Goal: Task Accomplishment & Management: Complete application form

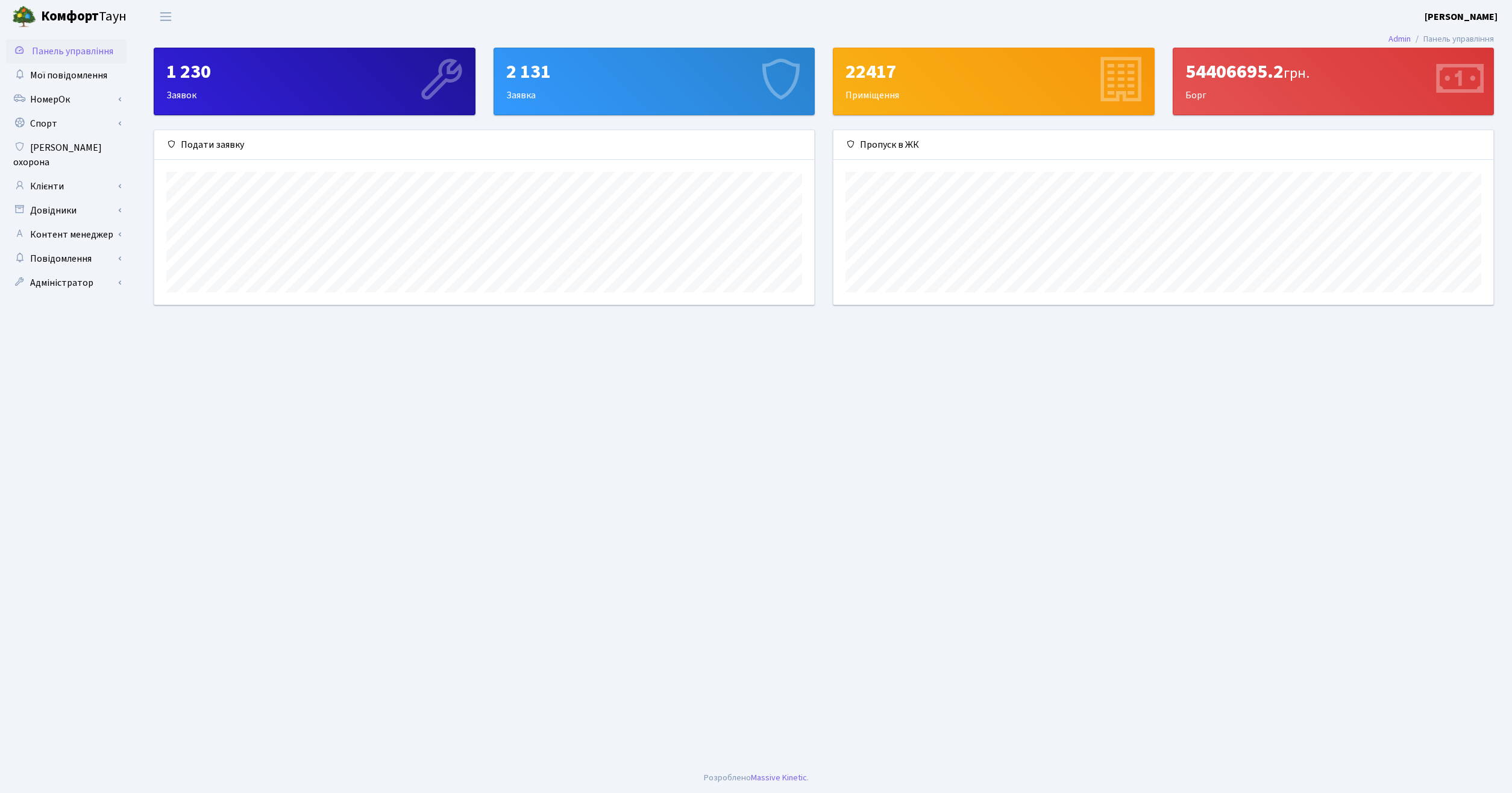
scroll to position [174, 660]
click at [61, 176] on link "Клієнти" at bounding box center [67, 186] width 121 height 24
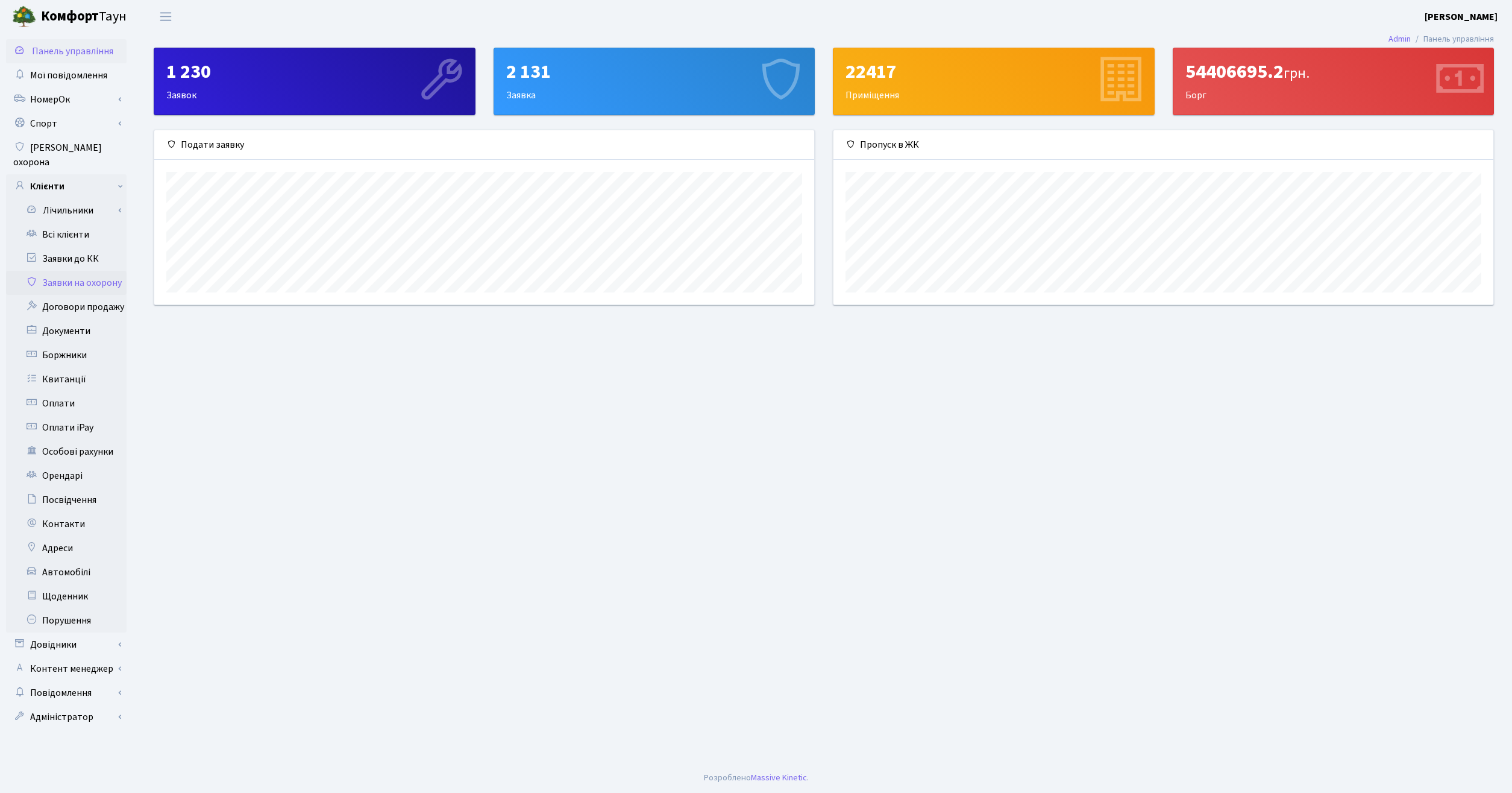
click at [87, 271] on link "Заявки на охорону" at bounding box center [67, 283] width 121 height 24
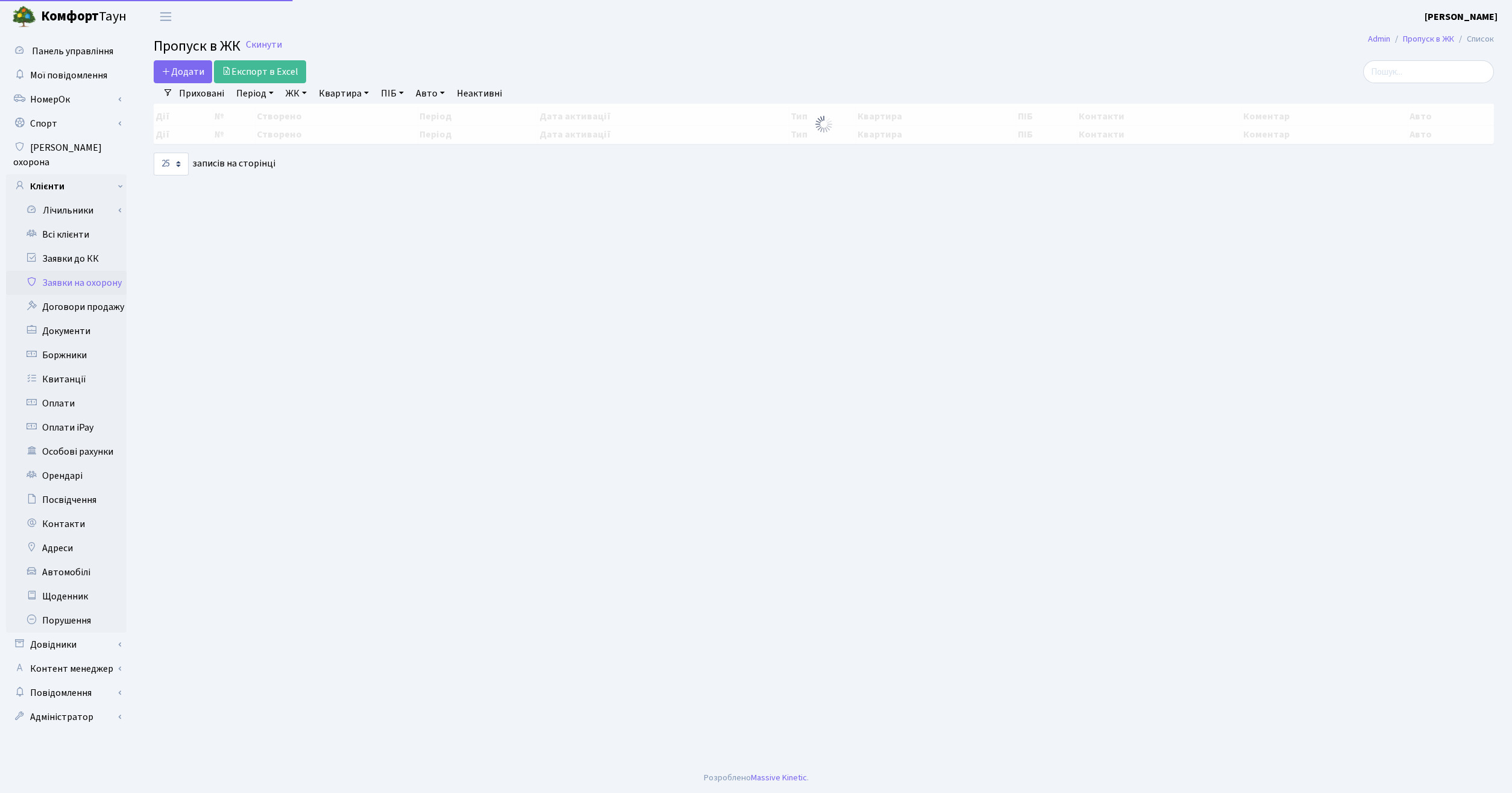
select select "25"
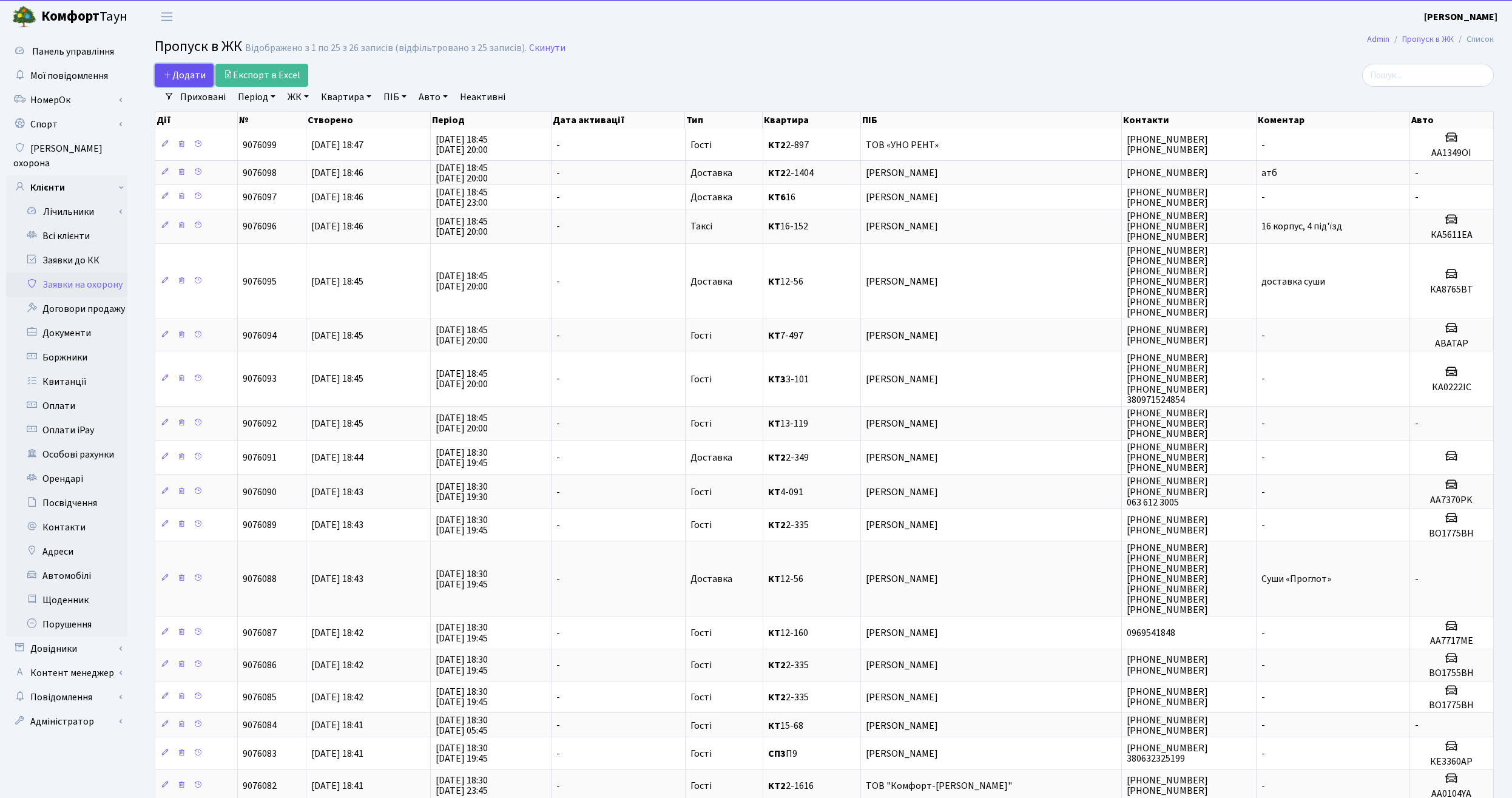
click at [171, 72] on icon at bounding box center [167, 74] width 10 height 10
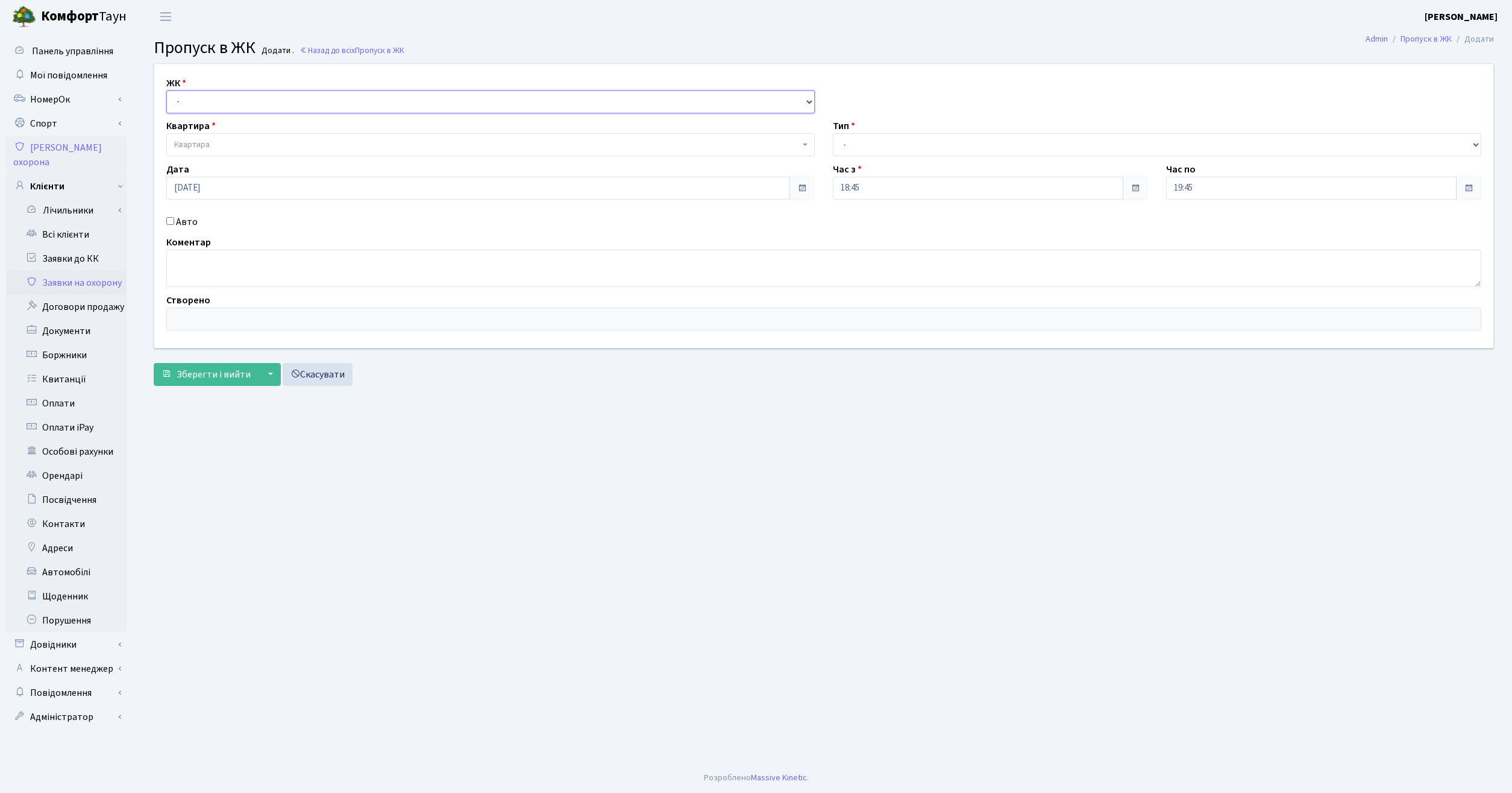
click at [166, 91] on select "- КТ, вул. Регенераторна, 4 ЦП, вул. Джона Маккейна, 7 ТХ, вул. Ділова, 1/2 КТ2…" at bounding box center [490, 102] width 649 height 23
select select "271"
click option "КТ, вул. Регенераторна, 4" at bounding box center [0, 0] width 0 height 0
select select
click at [273, 141] on span "Квартира" at bounding box center [487, 145] width 626 height 12
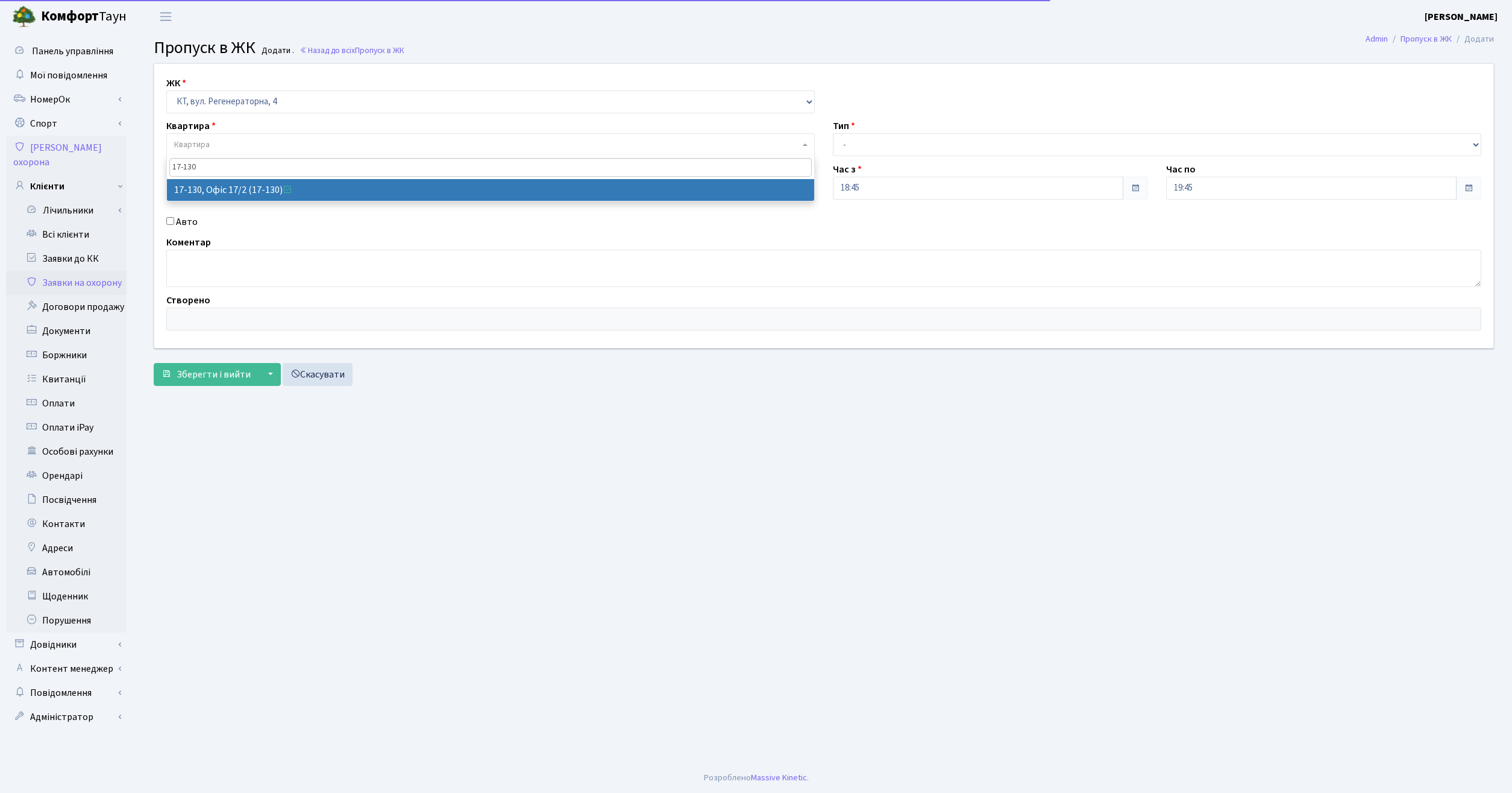
type input "17-130"
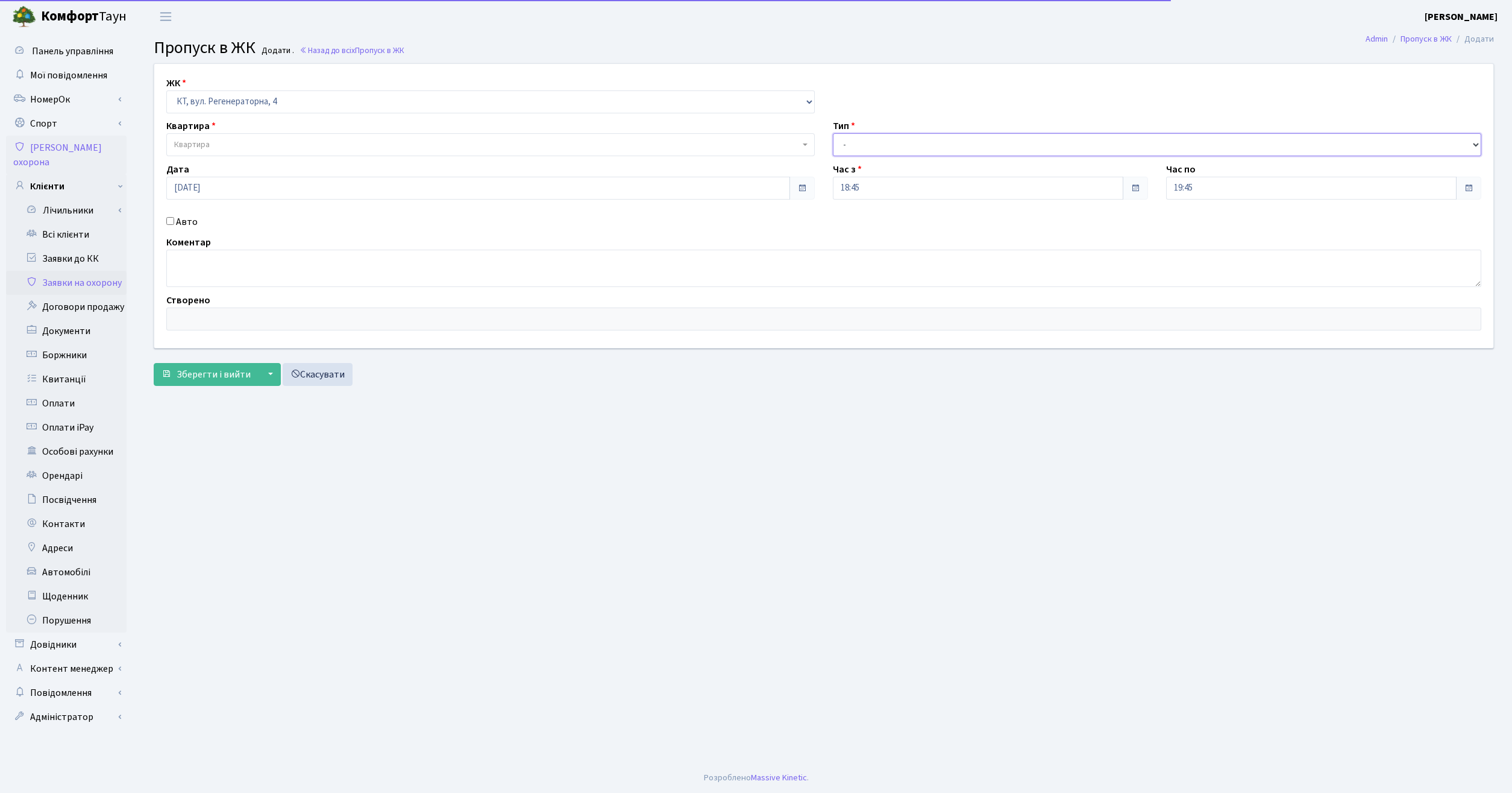
click at [833, 133] on select "- Доставка Таксі Гості Сервіс" at bounding box center [1157, 145] width 649 height 23
select select "1"
click option "Доставка" at bounding box center [0, 0] width 0 height 0
click at [426, 141] on span "Квартира" at bounding box center [487, 145] width 626 height 12
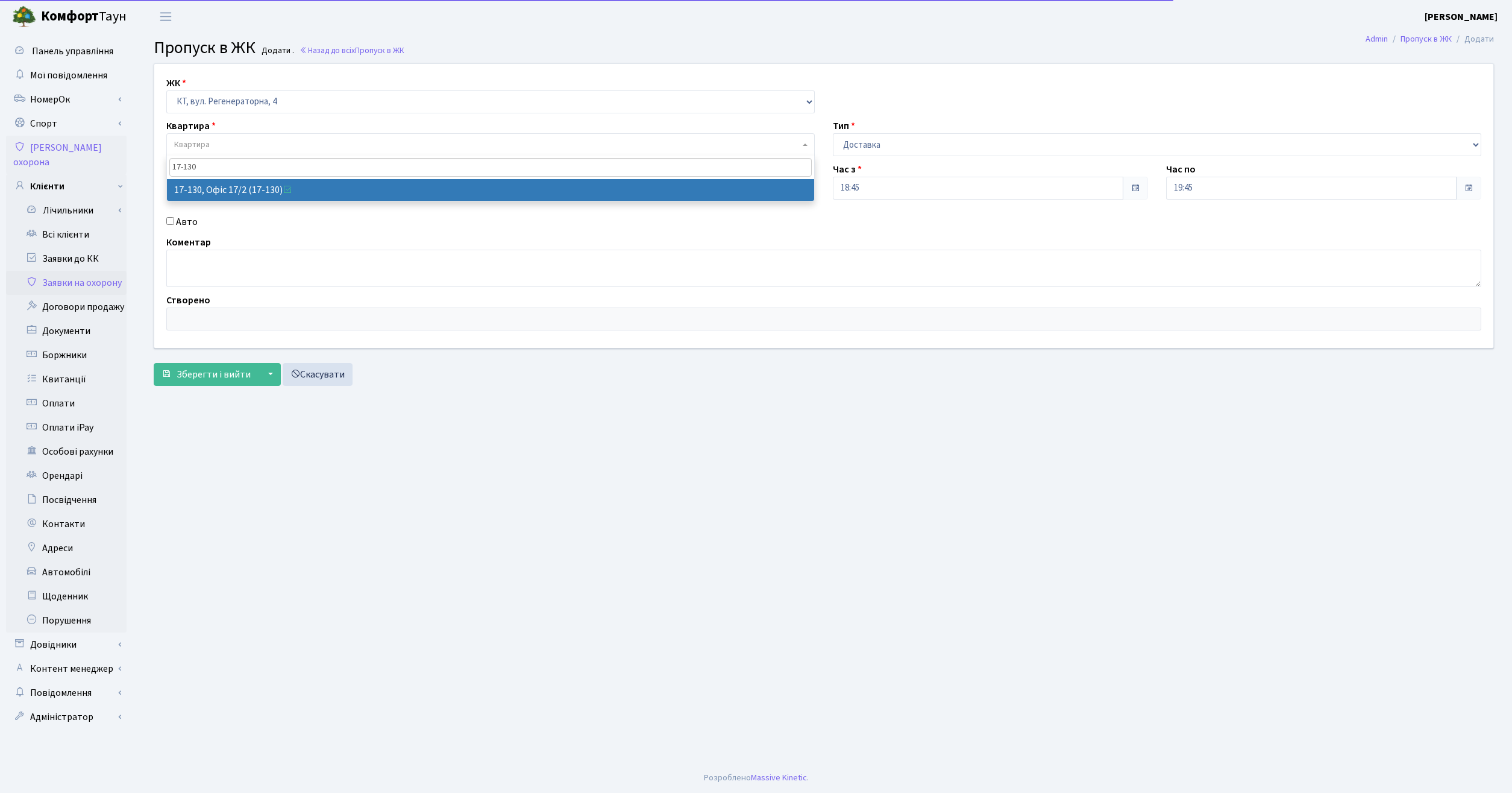
type input "17-130"
select select "46999"
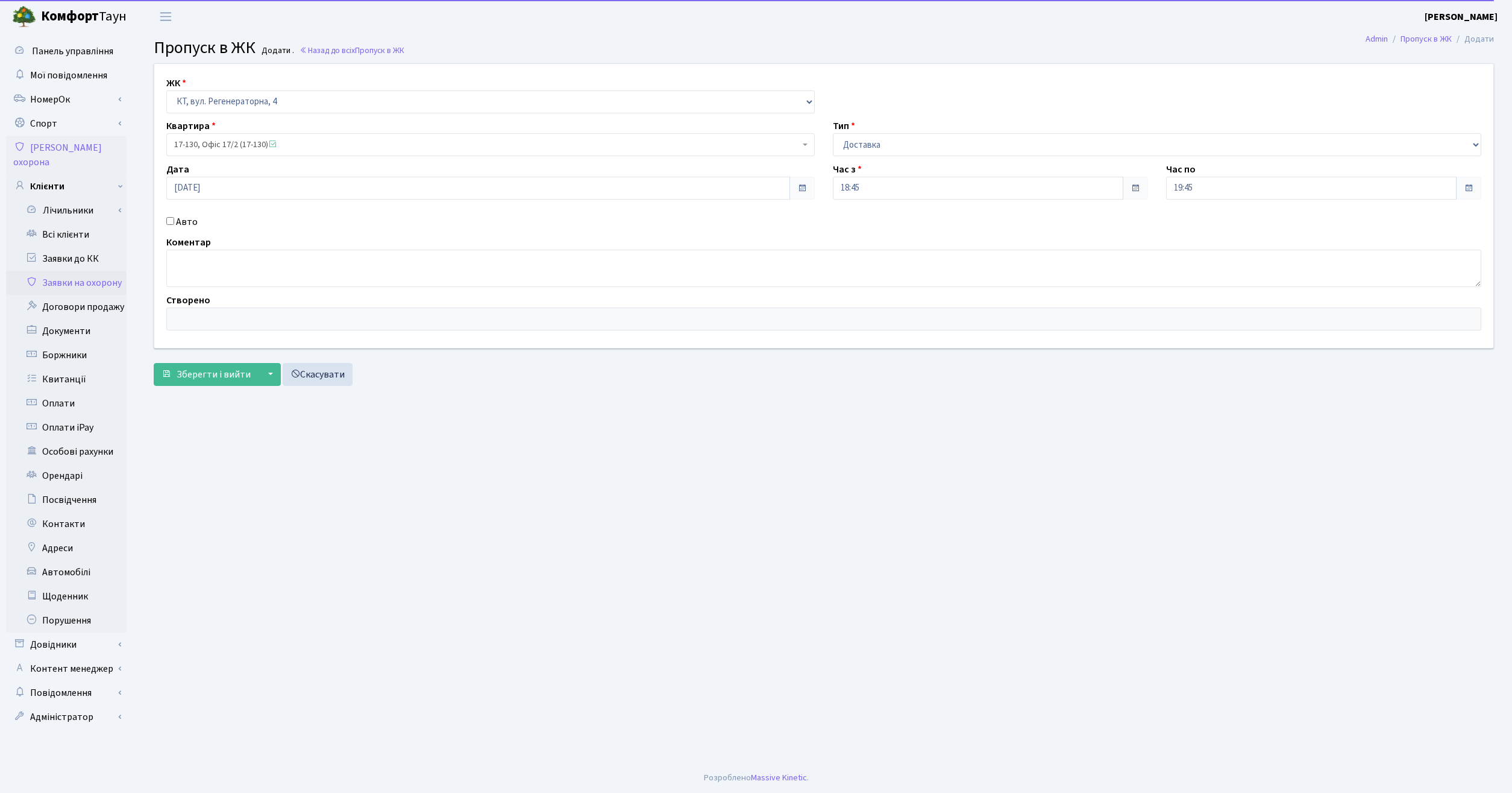
click at [194, 222] on label "Авто" at bounding box center [187, 222] width 21 height 14
click at [174, 222] on input "Авто" at bounding box center [170, 221] width 8 height 8
checkbox input "true"
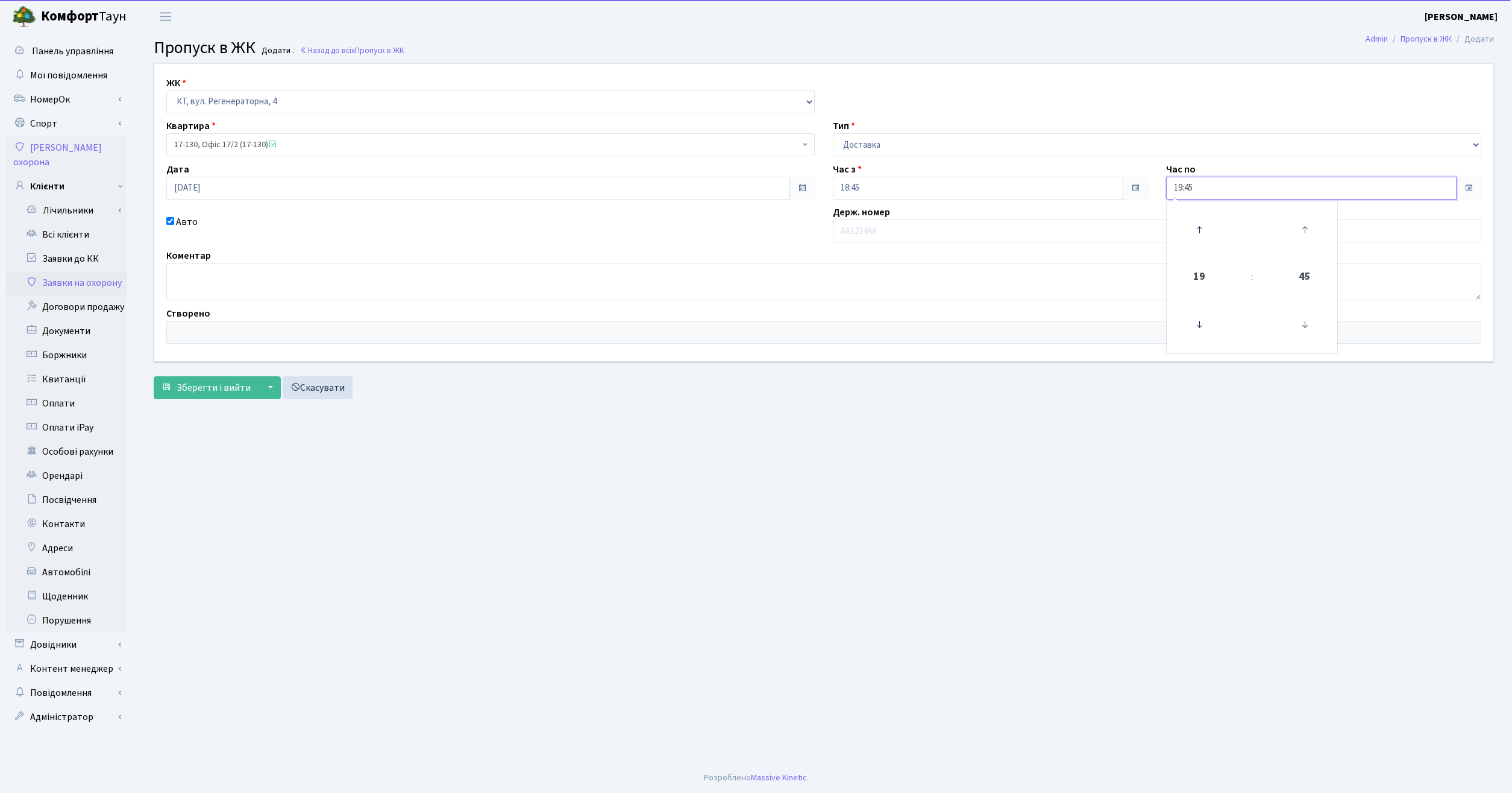
click at [1224, 184] on input "19:45" at bounding box center [1311, 188] width 291 height 23
click at [1198, 230] on icon at bounding box center [1199, 230] width 33 height 33
type input "21:45"
click at [1017, 234] on input "text" at bounding box center [1157, 230] width 649 height 23
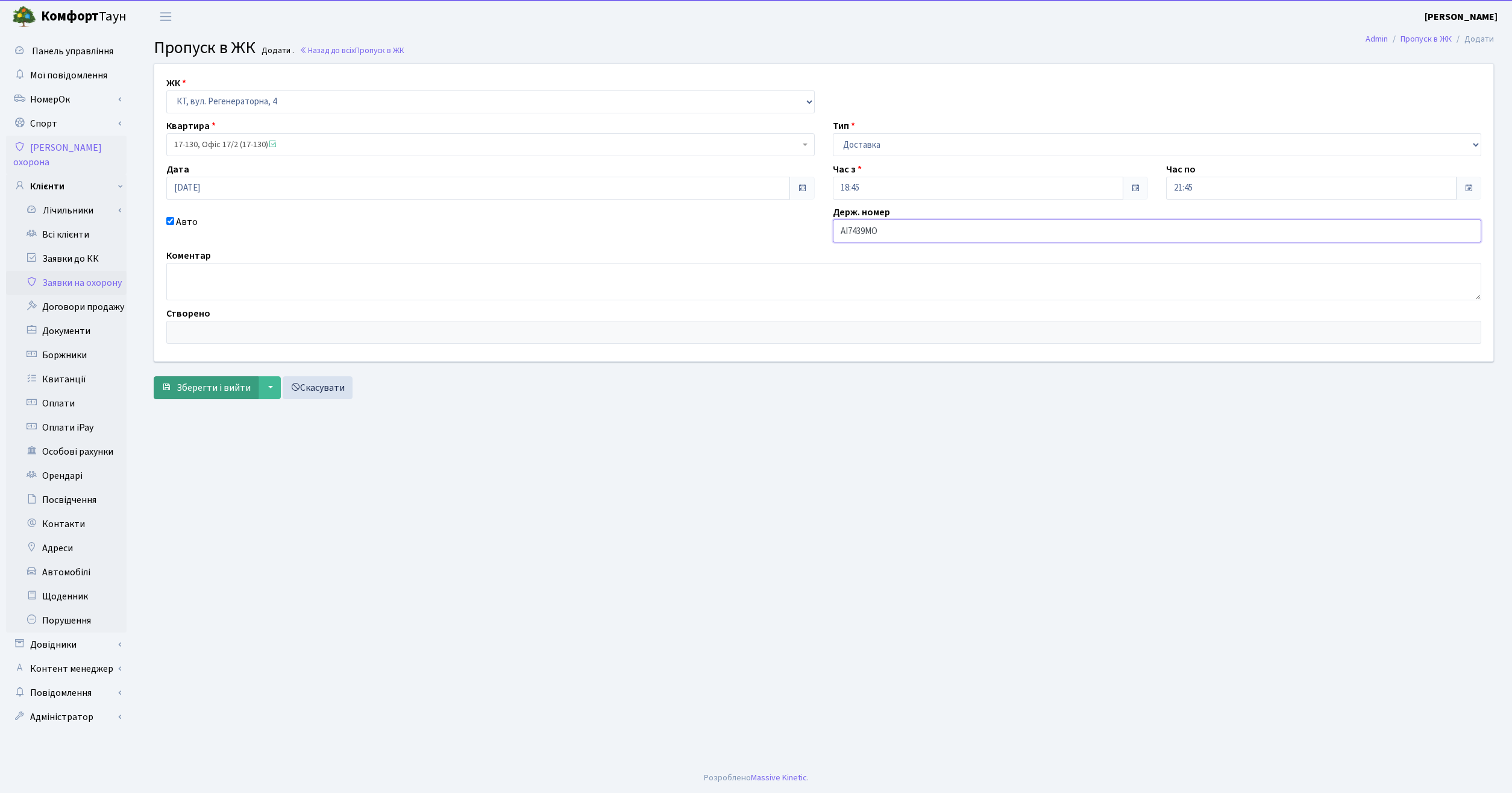
type input "АІ7439МО"
click at [192, 381] on span "Зберегти і вийти" at bounding box center [213, 388] width 74 height 14
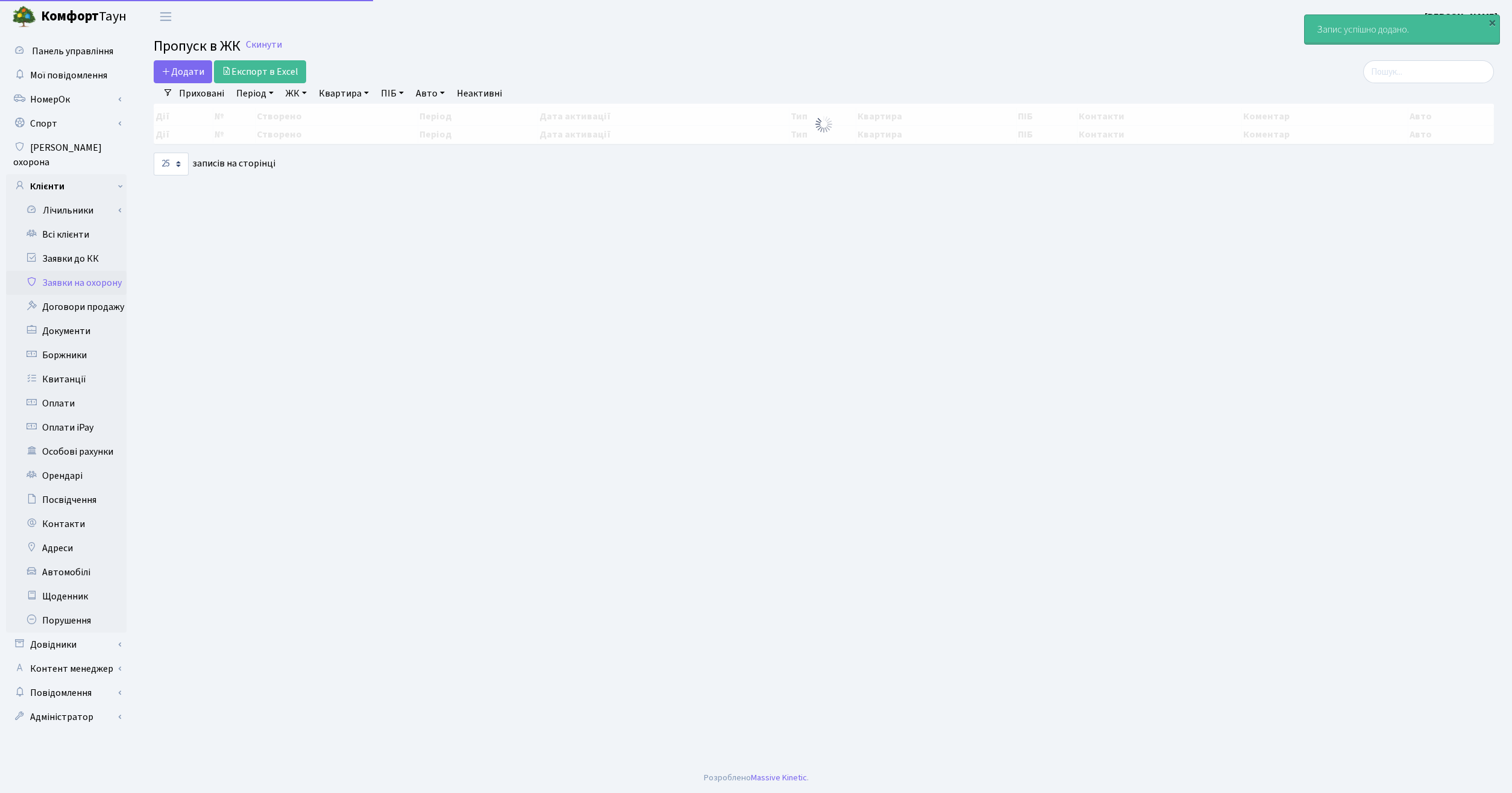
select select "25"
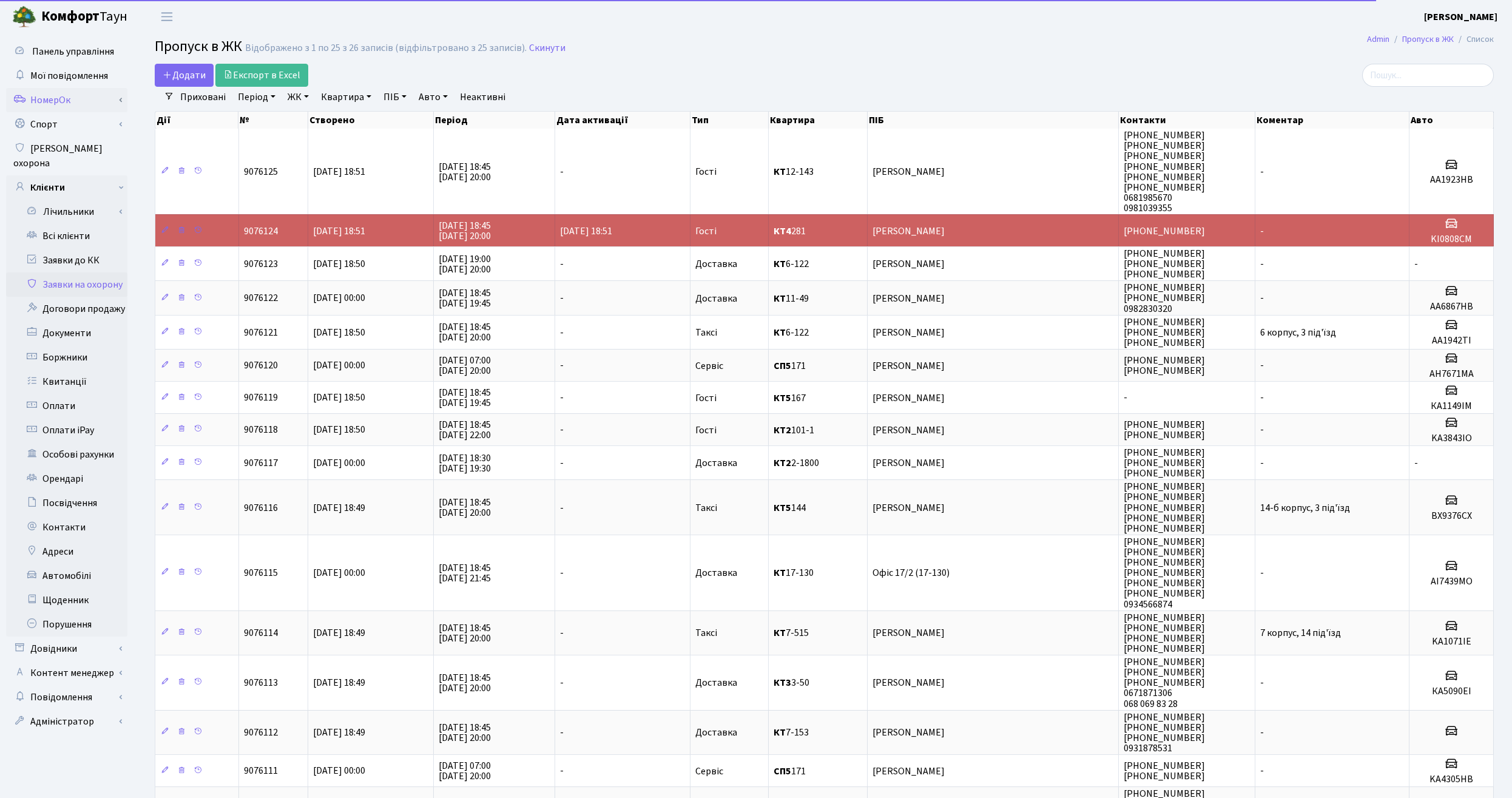
click at [58, 101] on link "НомерОк" at bounding box center [67, 100] width 122 height 24
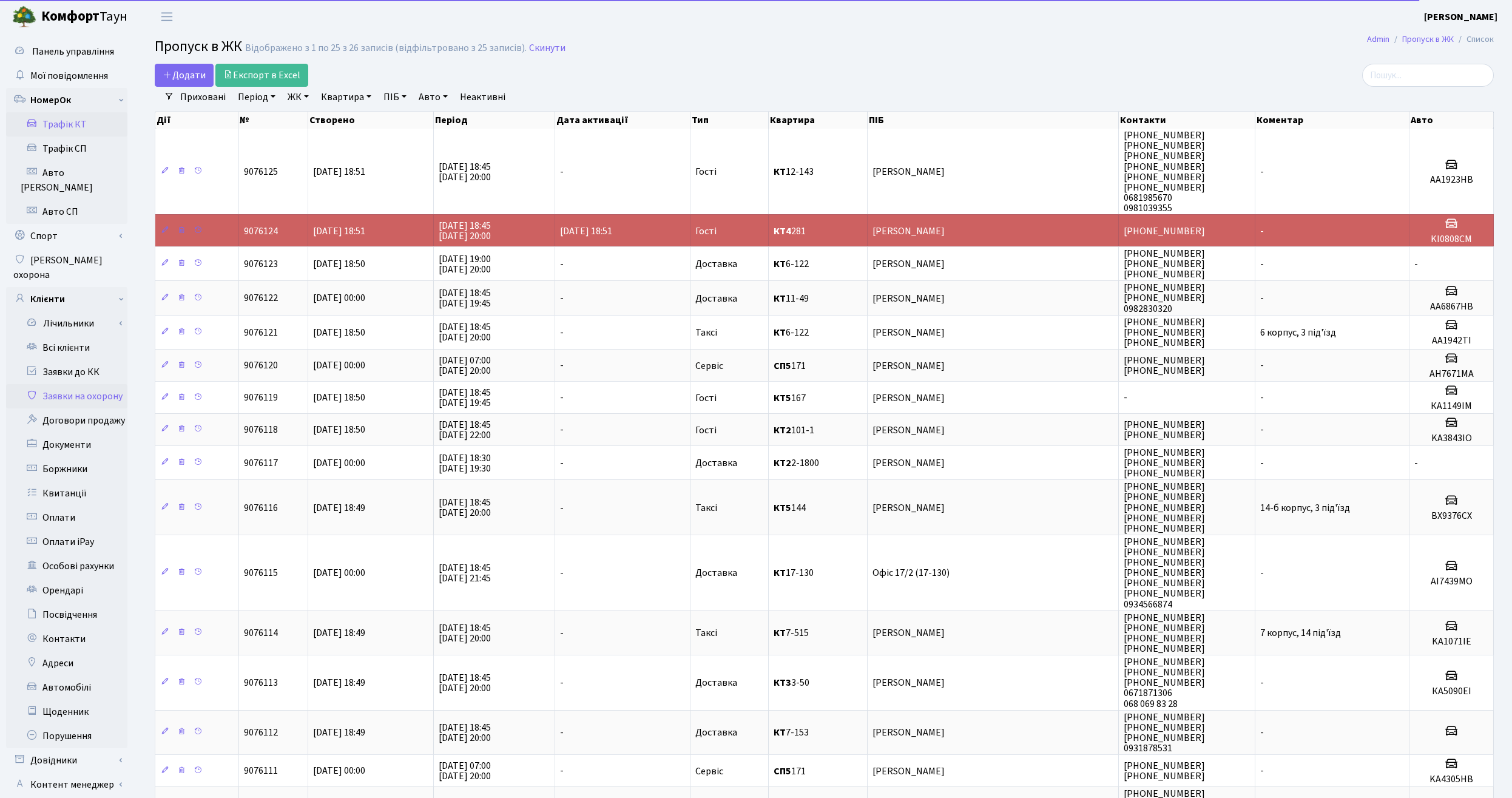
click at [70, 120] on link "Трафік КТ" at bounding box center [67, 124] width 122 height 24
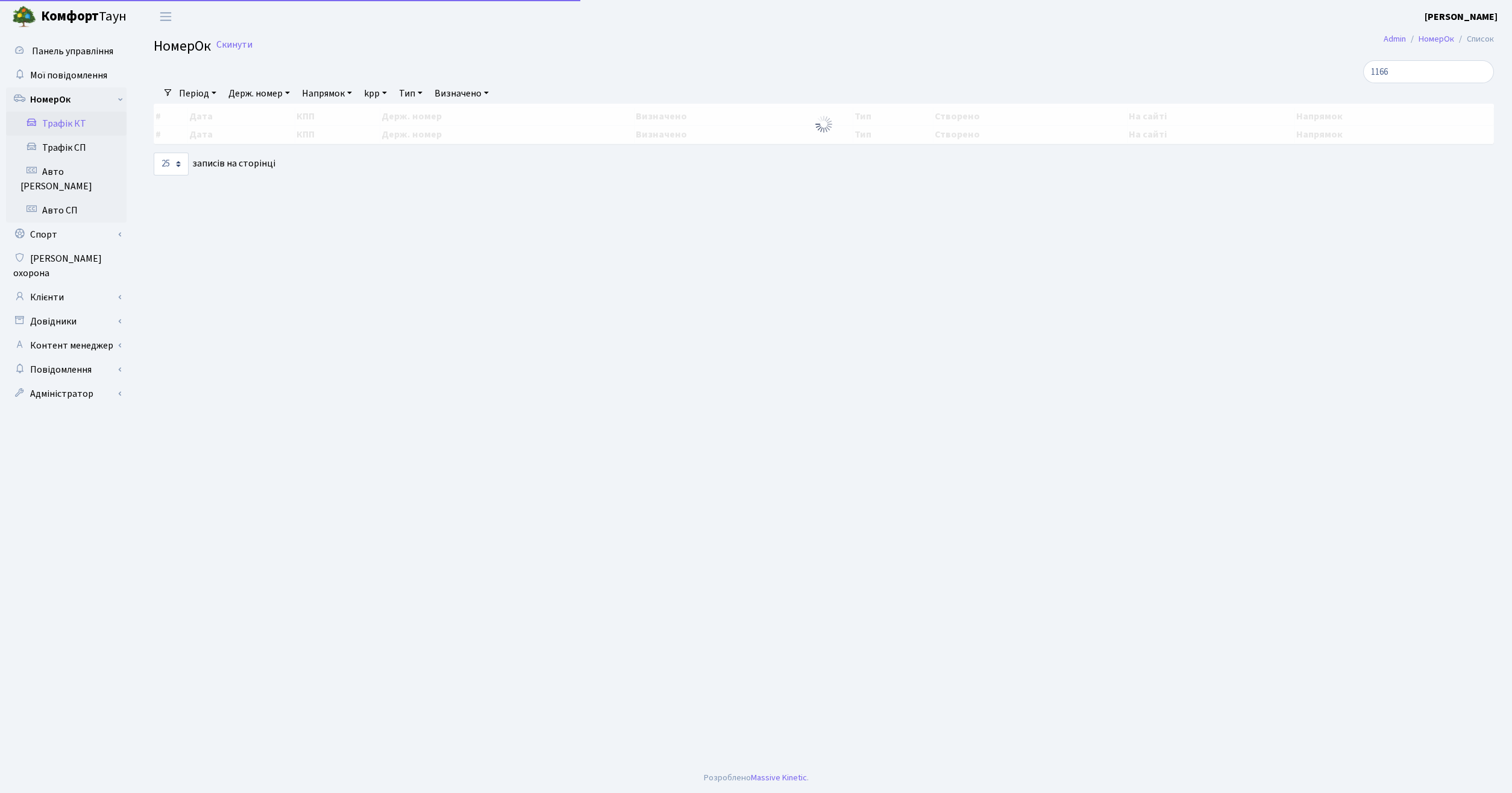
select select "25"
drag, startPoint x: 1421, startPoint y: 71, endPoint x: 1321, endPoint y: 80, distance: 100.4
click at [1364, 80] on input "1166" at bounding box center [1429, 72] width 131 height 23
type input "7439"
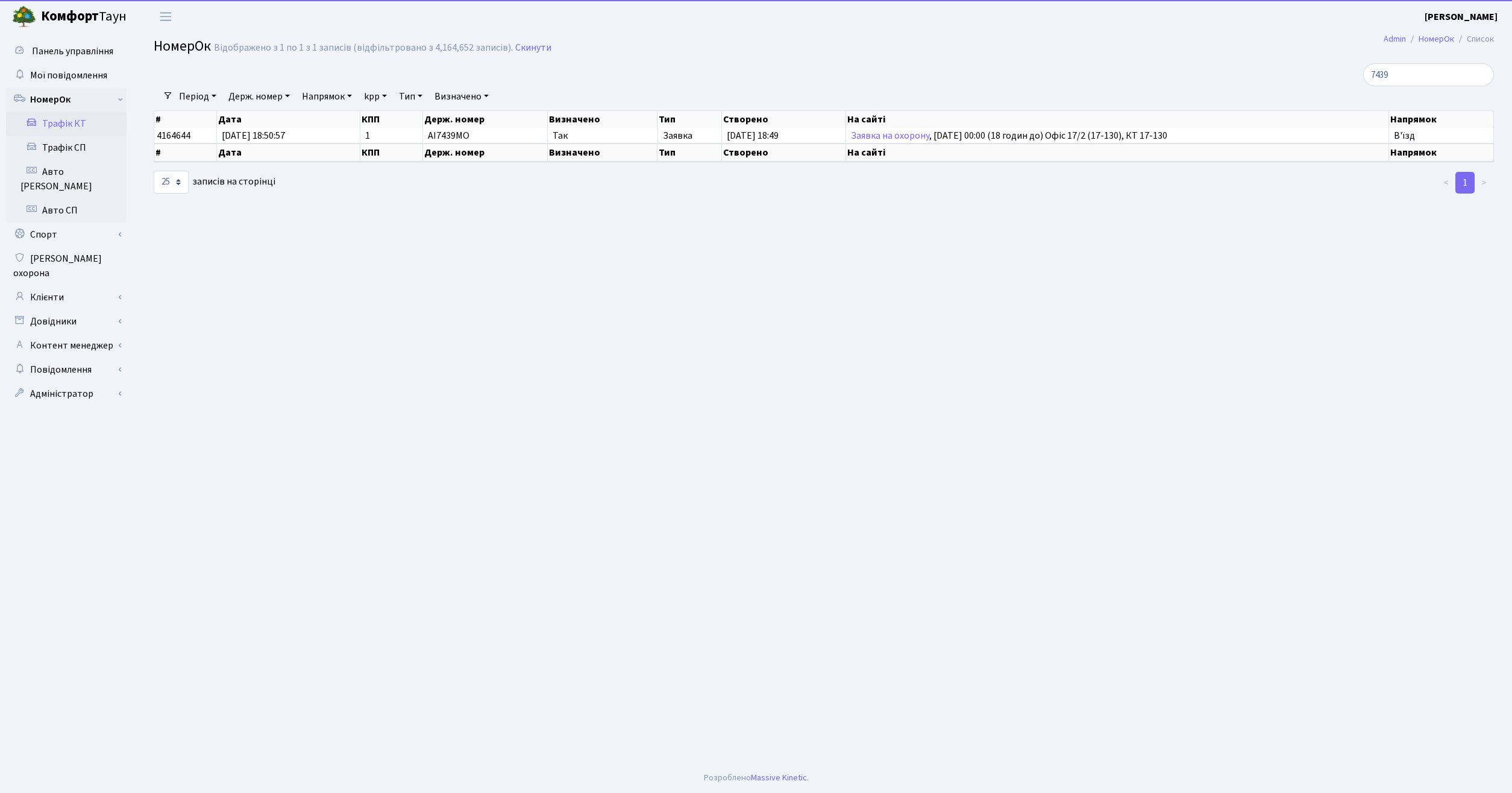
click at [506, 493] on main "Admin НомерОк Список НомерОк Відображено з 1 по 1 з 1 записів (відфільтровано з…" at bounding box center [824, 398] width 1376 height 729
